Goal: Obtain resource: Obtain resource

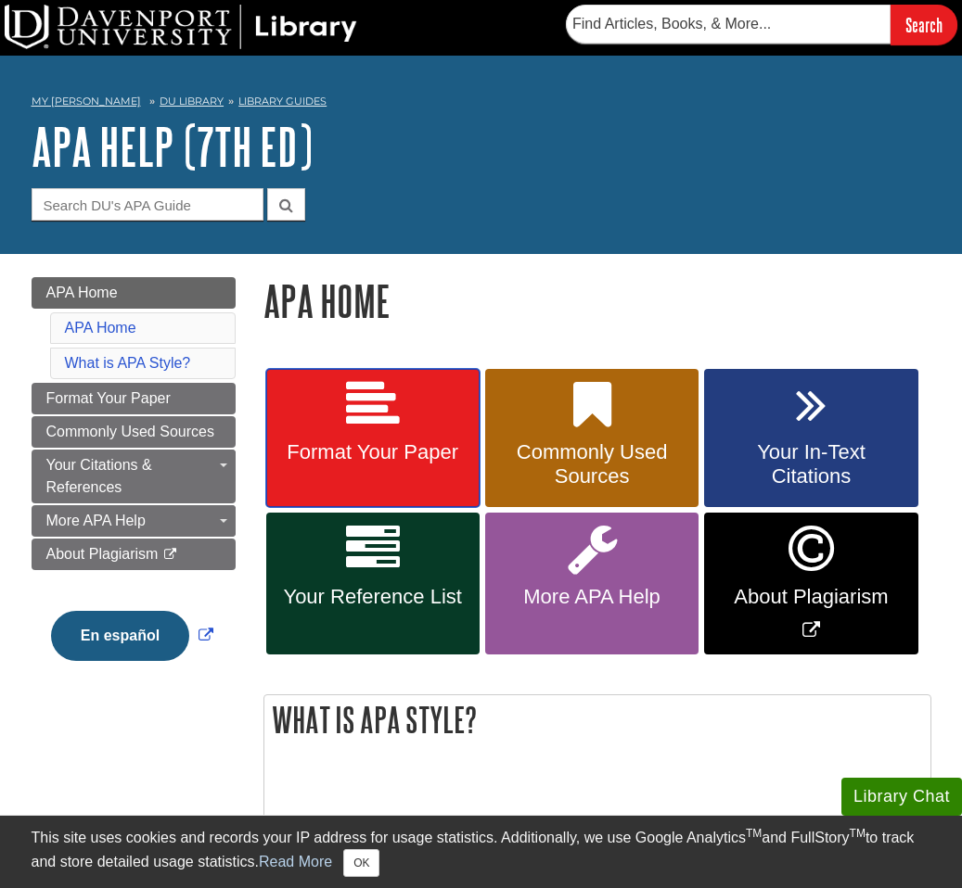
click at [448, 449] on span "Format Your Paper" at bounding box center [372, 452] width 185 height 24
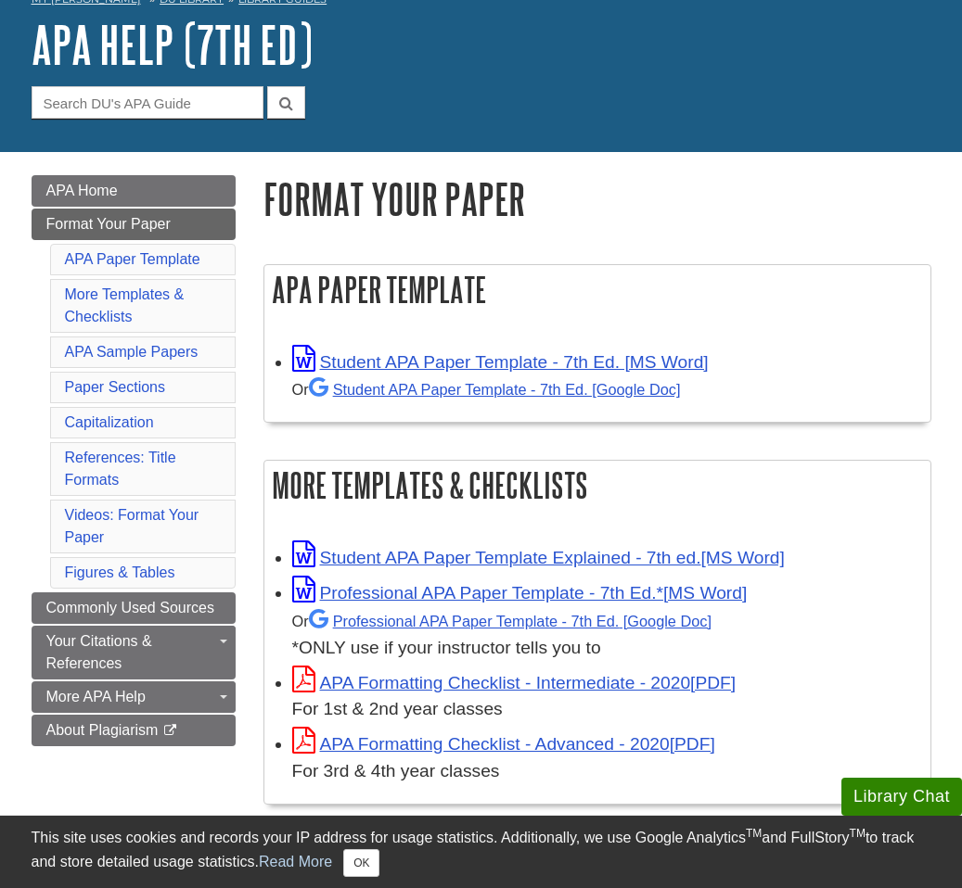
scroll to position [104, 0]
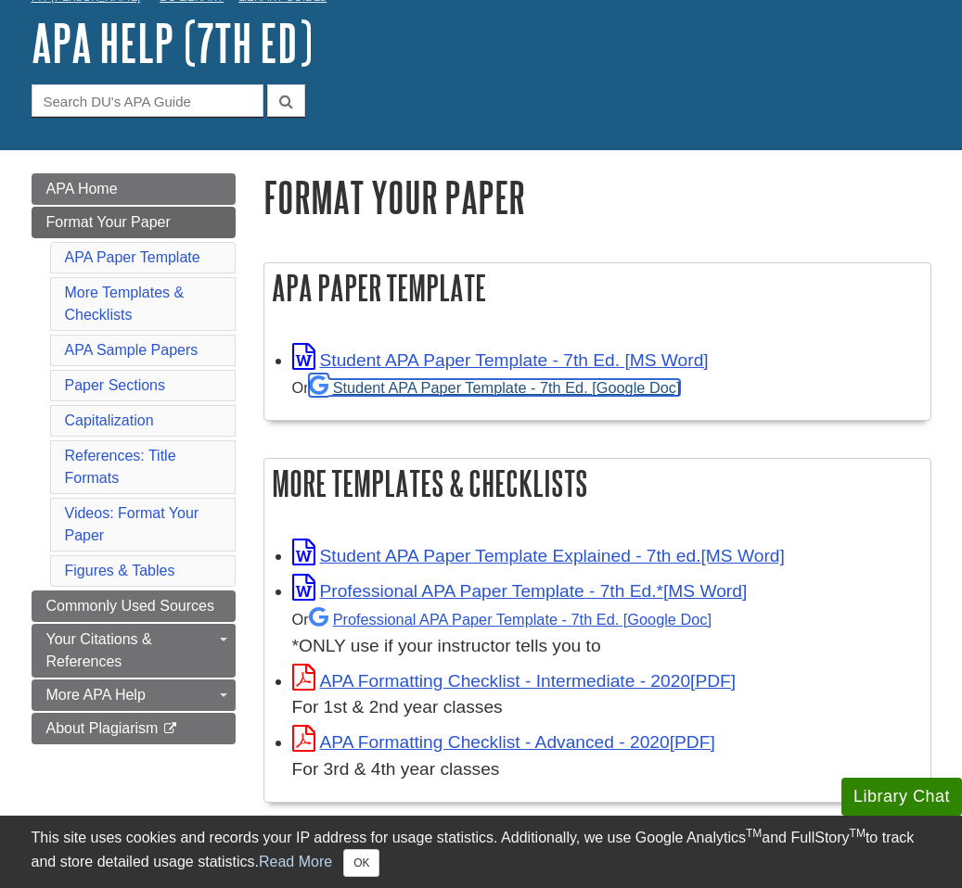
click at [484, 387] on link "Student APA Paper Template - 7th Ed. [Google Doc]" at bounding box center [495, 387] width 372 height 17
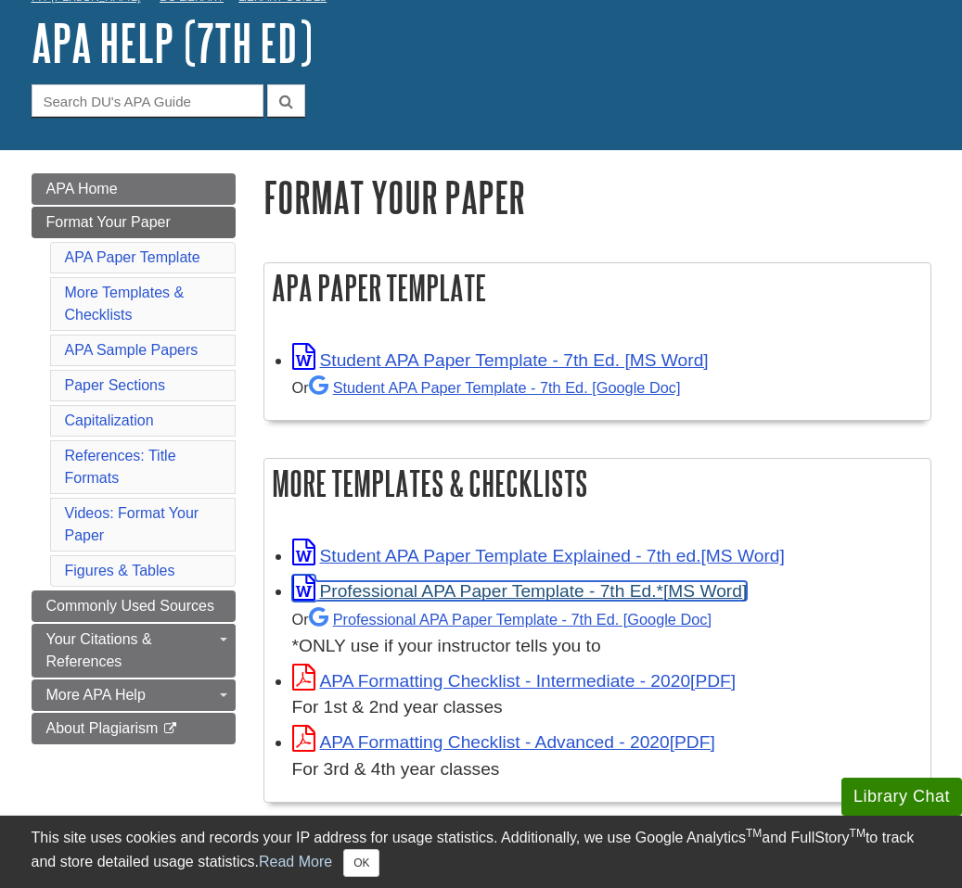
click at [499, 595] on link "Professional APA Paper Template - 7th Ed.*" at bounding box center [519, 590] width 455 height 19
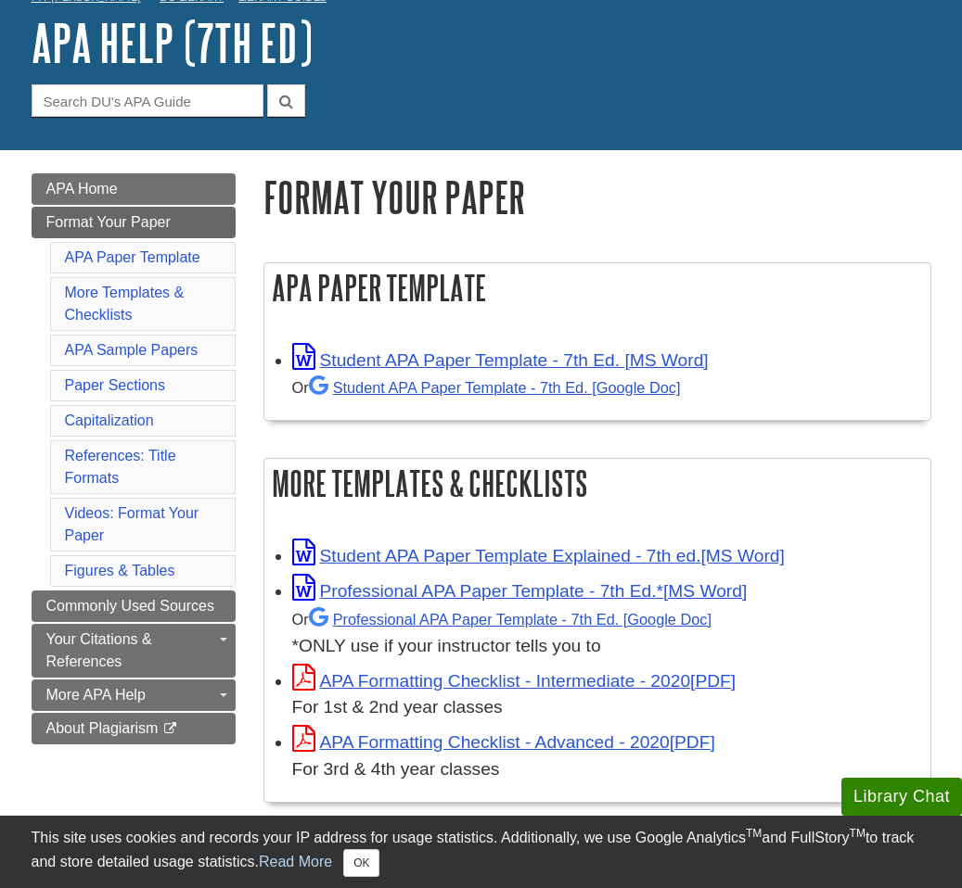
click at [607, 3] on nav "My [PERSON_NAME] DU Library Library Guides APA APA Help (7th Ed) Format Your Pa…" at bounding box center [481, 0] width 899 height 30
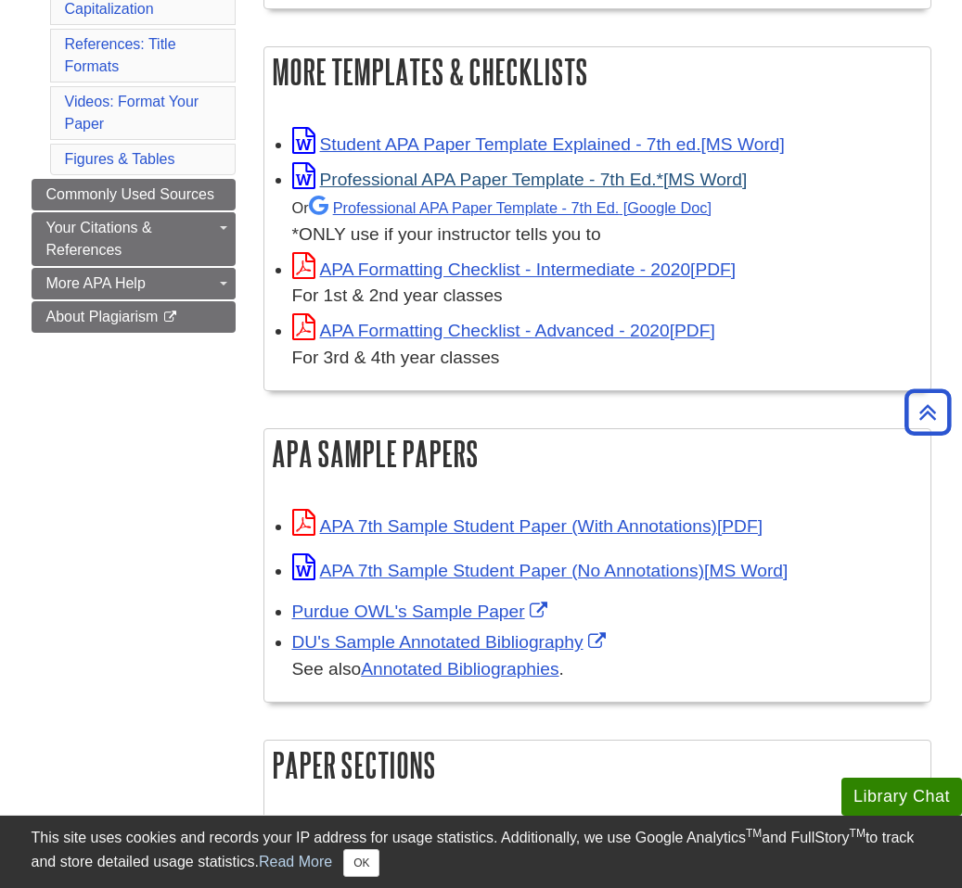
scroll to position [523, 0]
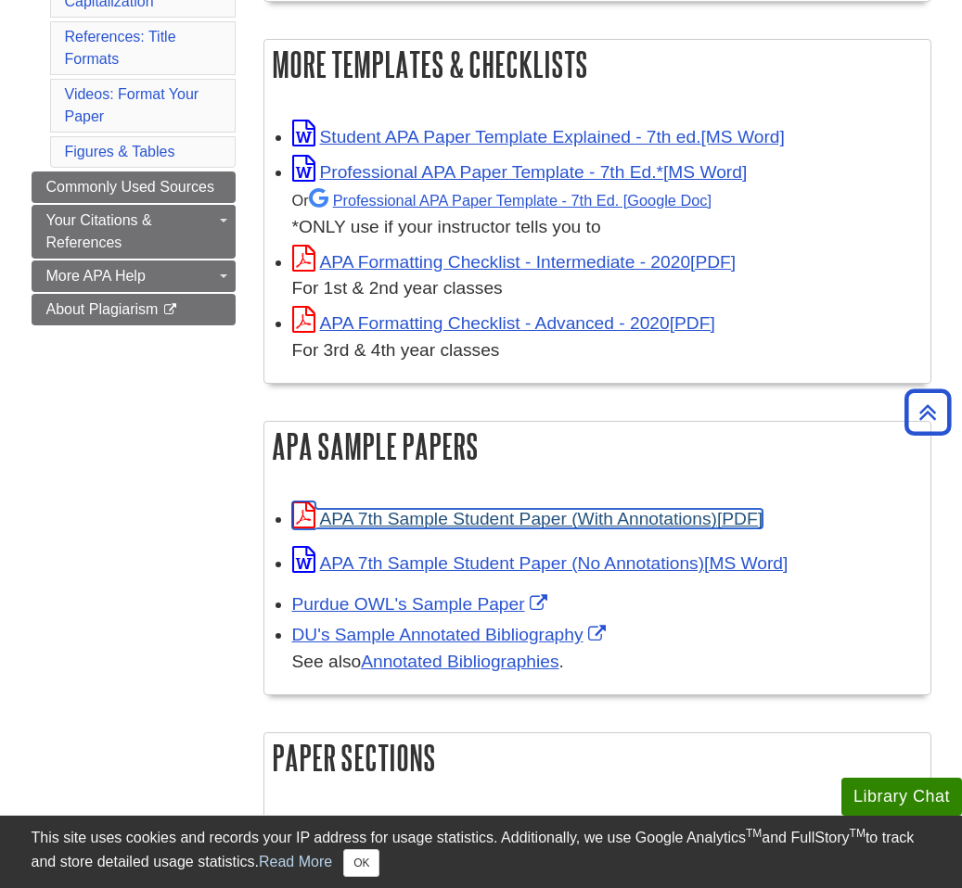
click at [645, 524] on link "APA 7th Sample Student Paper (With Annotations)" at bounding box center [527, 518] width 470 height 19
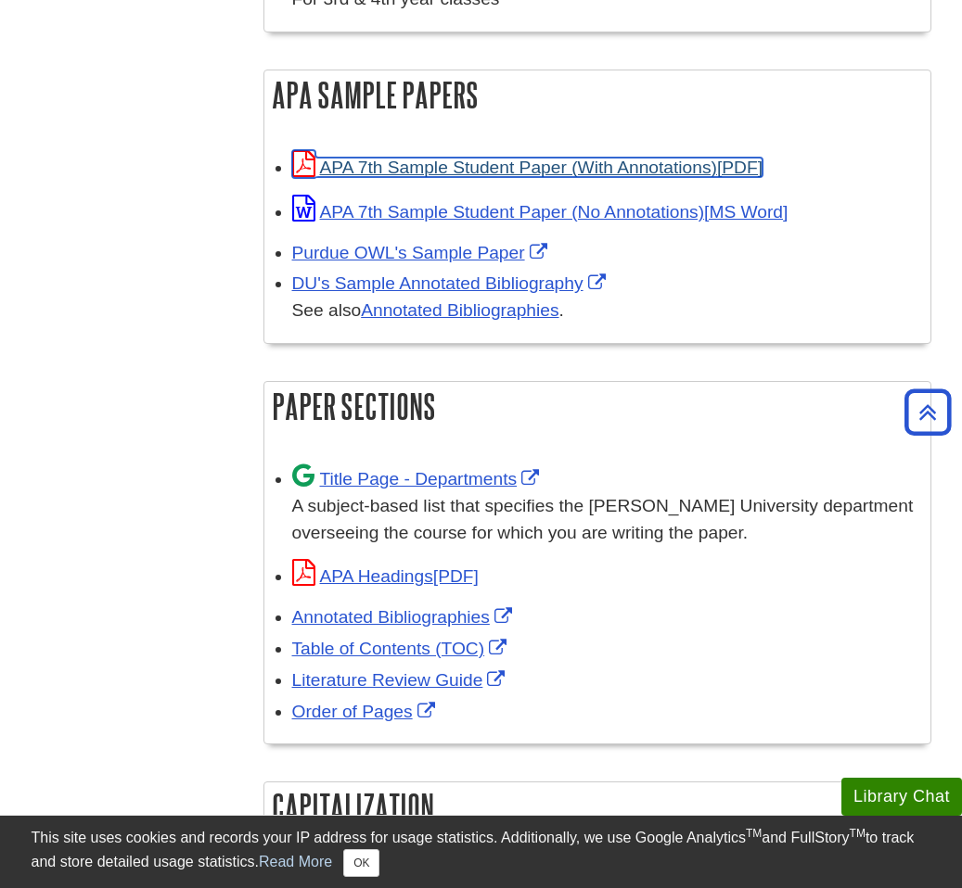
scroll to position [1218, 0]
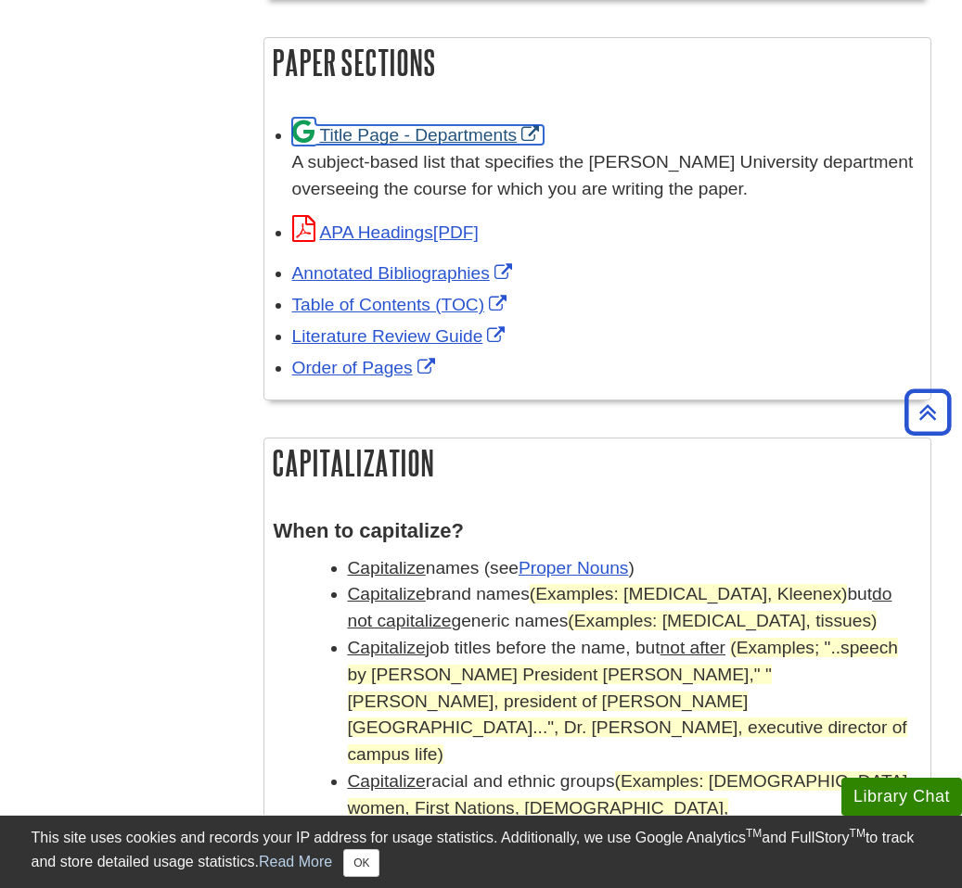
click at [459, 136] on link "Title Page - Departments" at bounding box center [418, 134] width 252 height 19
